Goal: Check status: Check status

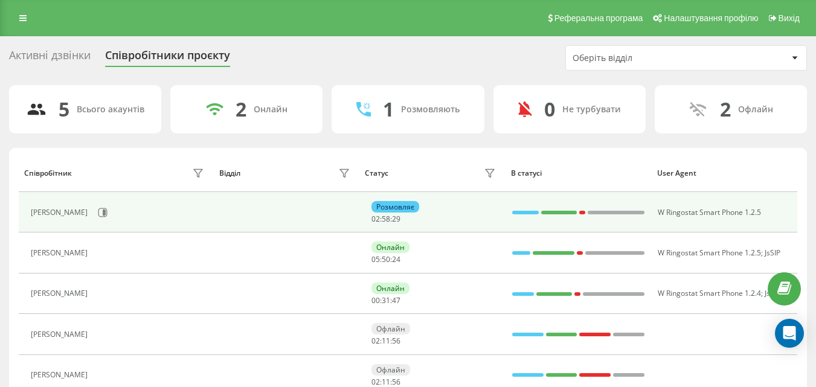
click at [514, 208] on div at bounding box center [525, 213] width 27 height 16
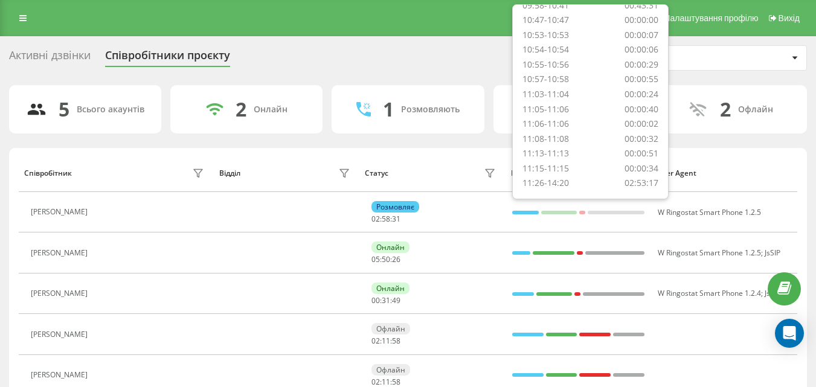
scroll to position [97, 0]
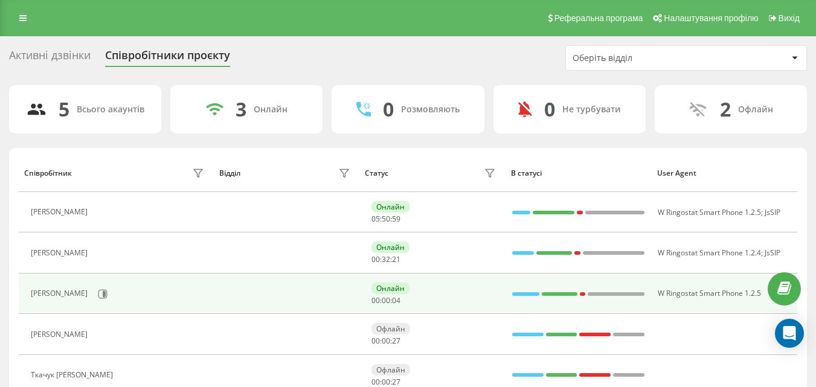
click at [521, 296] on div at bounding box center [525, 294] width 27 height 16
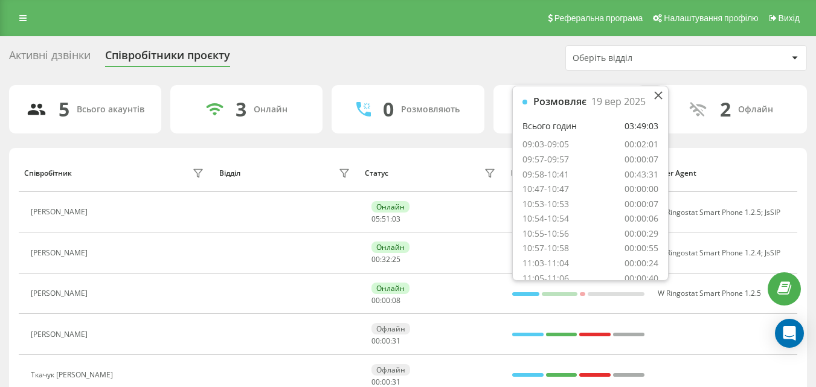
click at [435, 167] on div "Статус" at bounding box center [432, 173] width 135 height 19
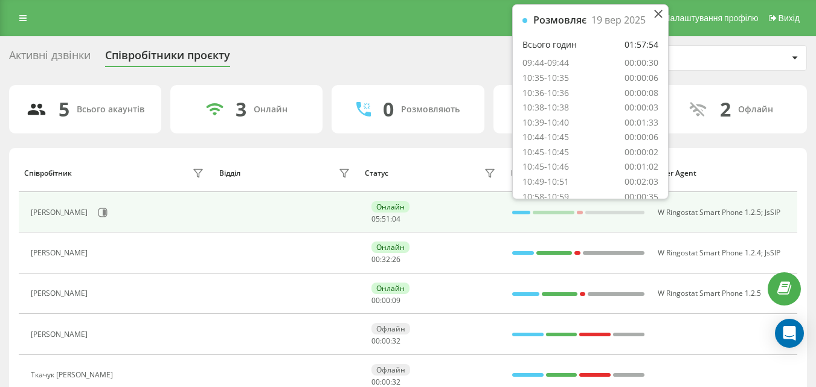
click at [520, 209] on div at bounding box center [521, 213] width 18 height 16
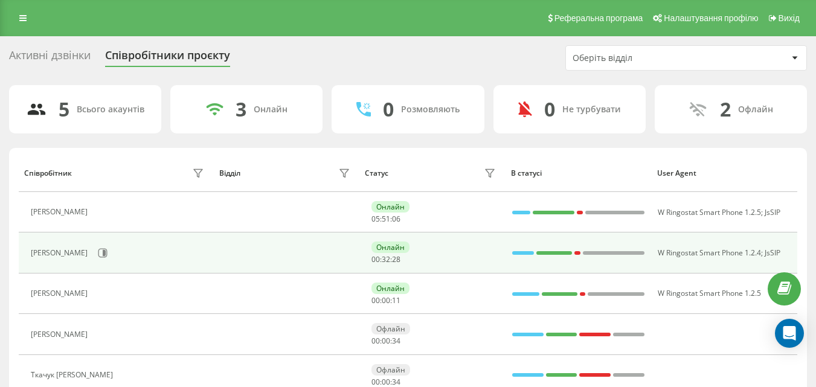
click at [523, 252] on div at bounding box center [523, 253] width 22 height 4
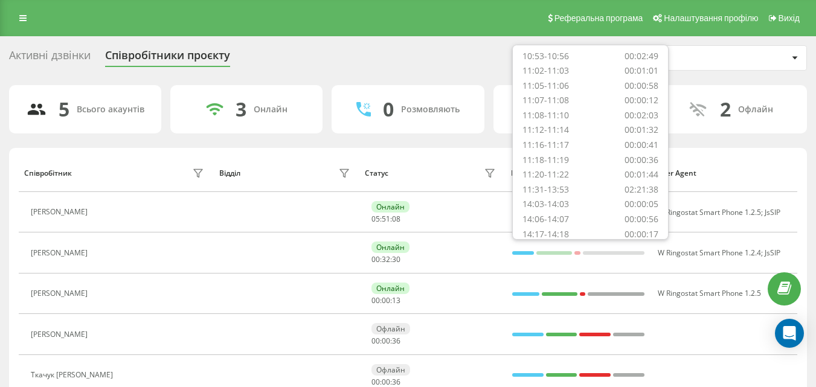
scroll to position [230, 0]
click at [452, 168] on div "Статус" at bounding box center [432, 173] width 135 height 19
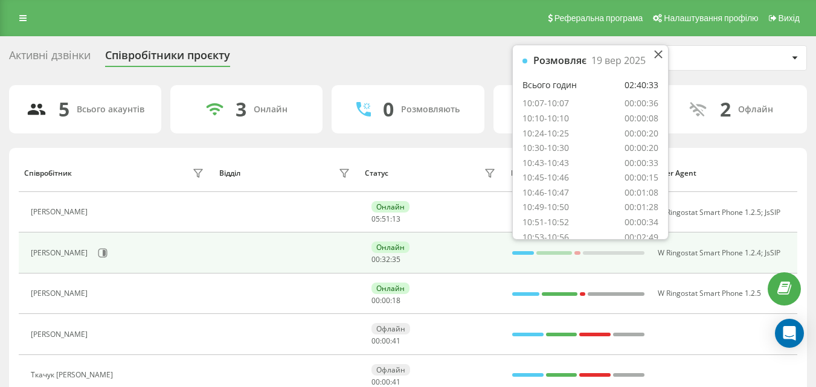
click at [520, 252] on div at bounding box center [523, 253] width 22 height 4
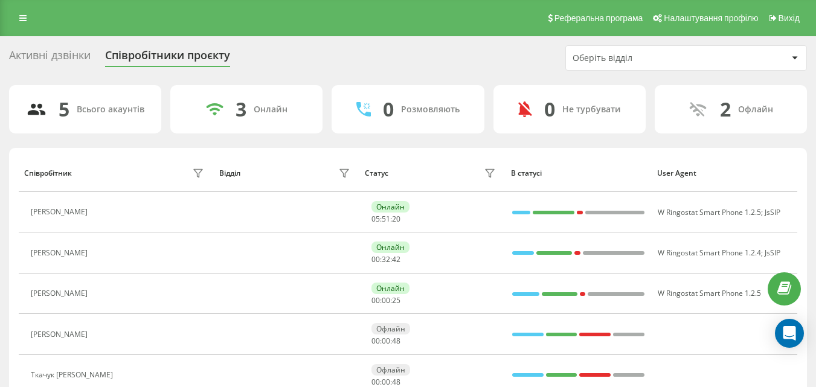
click at [452, 183] on th "Статус" at bounding box center [432, 173] width 146 height 38
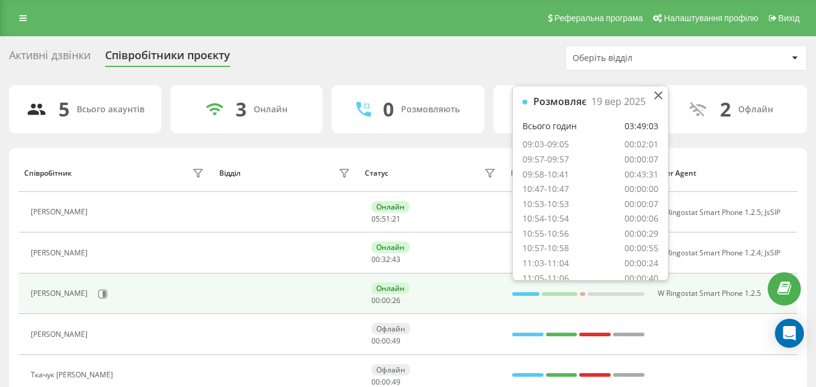
click at [519, 290] on div at bounding box center [525, 294] width 27 height 16
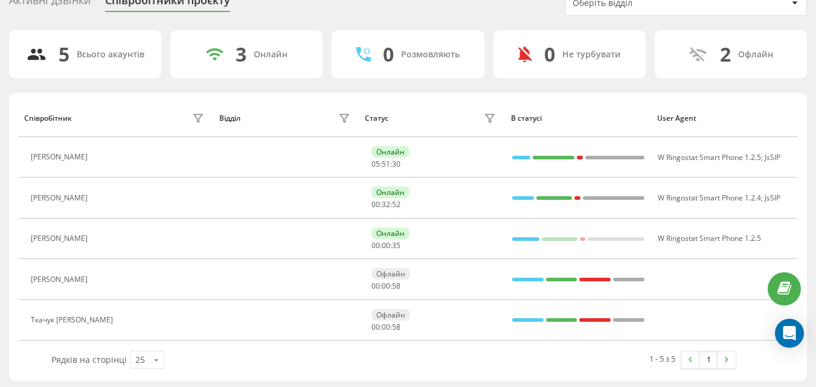
scroll to position [58, 0]
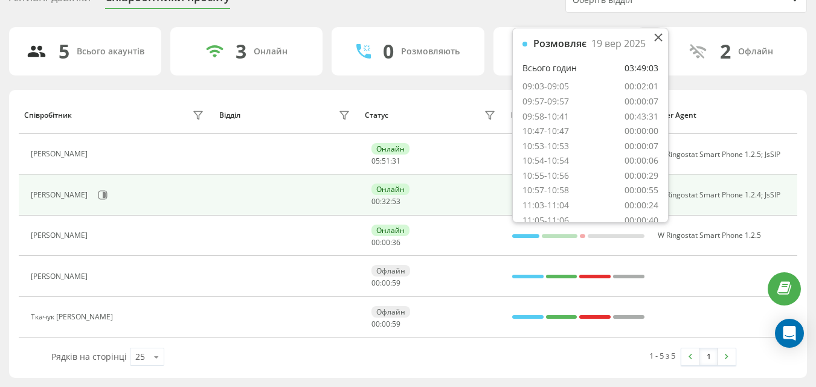
click at [465, 196] on div "Онлайн 00 : 32 : 53" at bounding box center [434, 195] width 127 height 22
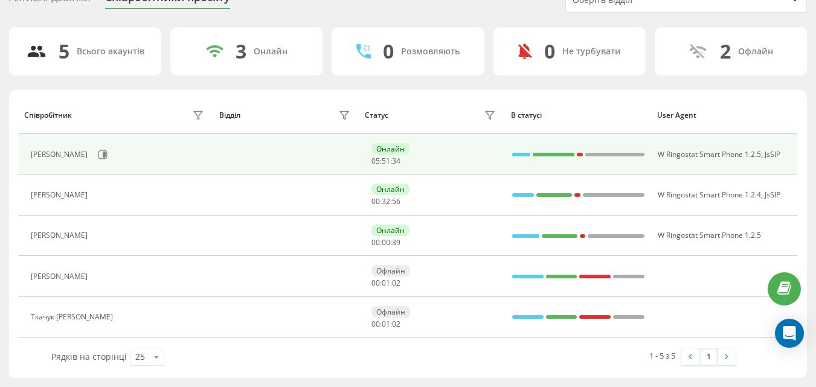
click at [521, 154] on div at bounding box center [521, 155] width 18 height 4
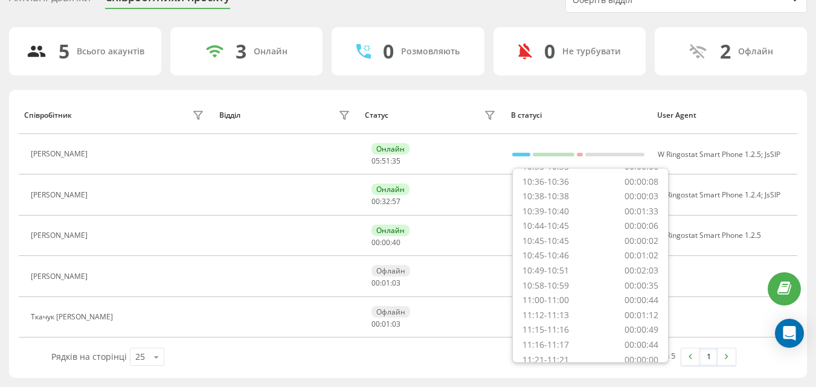
scroll to position [171, 0]
click at [583, 103] on th "В статусі" at bounding box center [578, 115] width 146 height 38
